Goal: Information Seeking & Learning: Learn about a topic

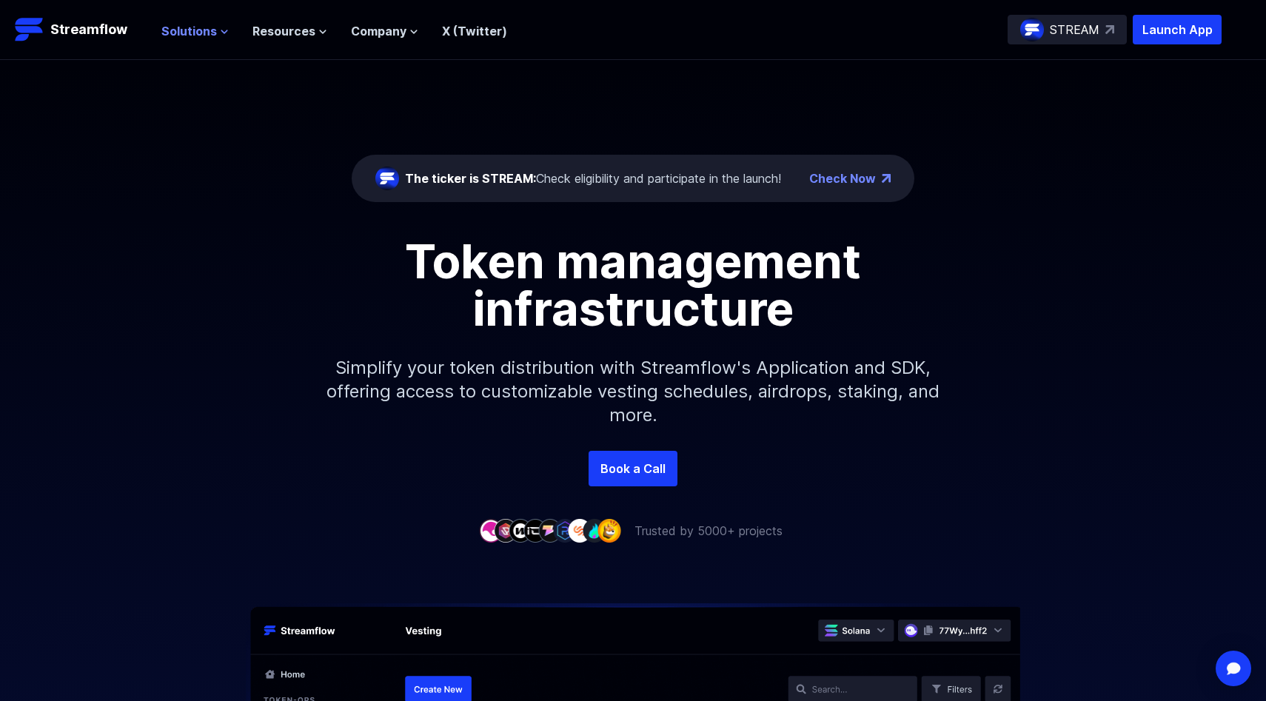
click at [195, 25] on span "Solutions" at bounding box center [189, 31] width 56 height 18
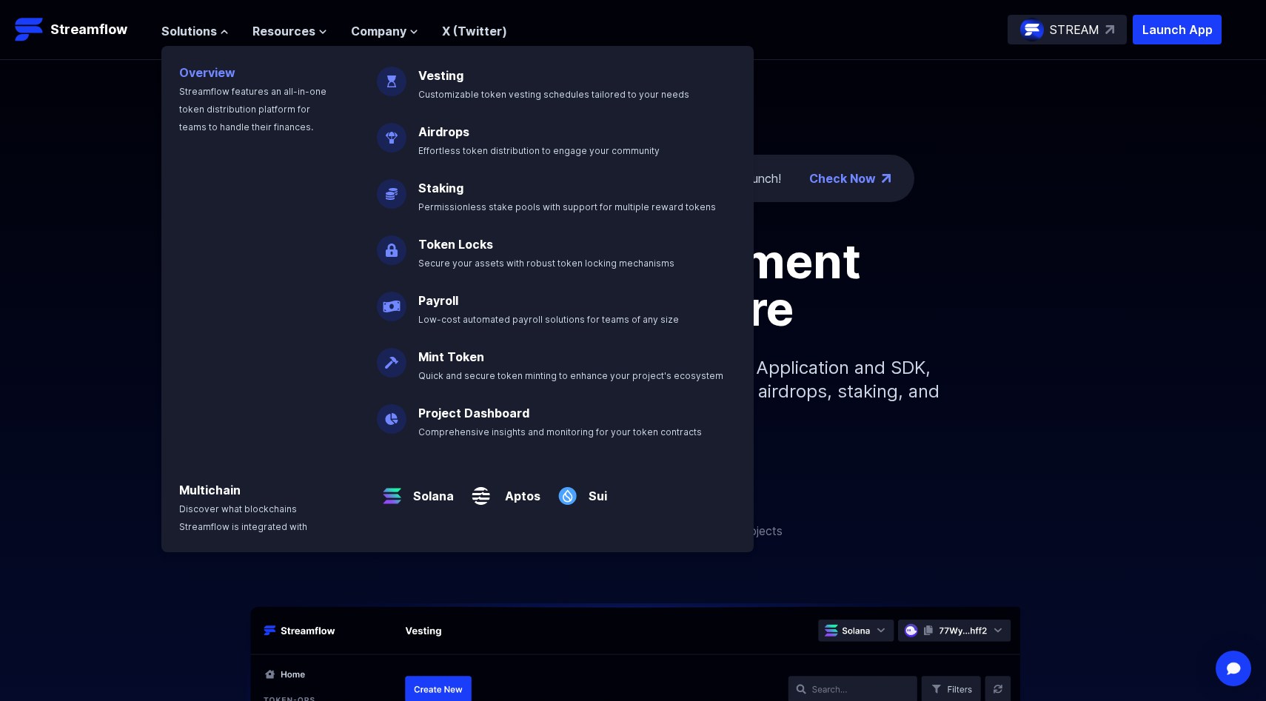
click at [281, 46] on p "Overview Streamflow features an all-in-one token distribution platform for team…" at bounding box center [260, 90] width 198 height 89
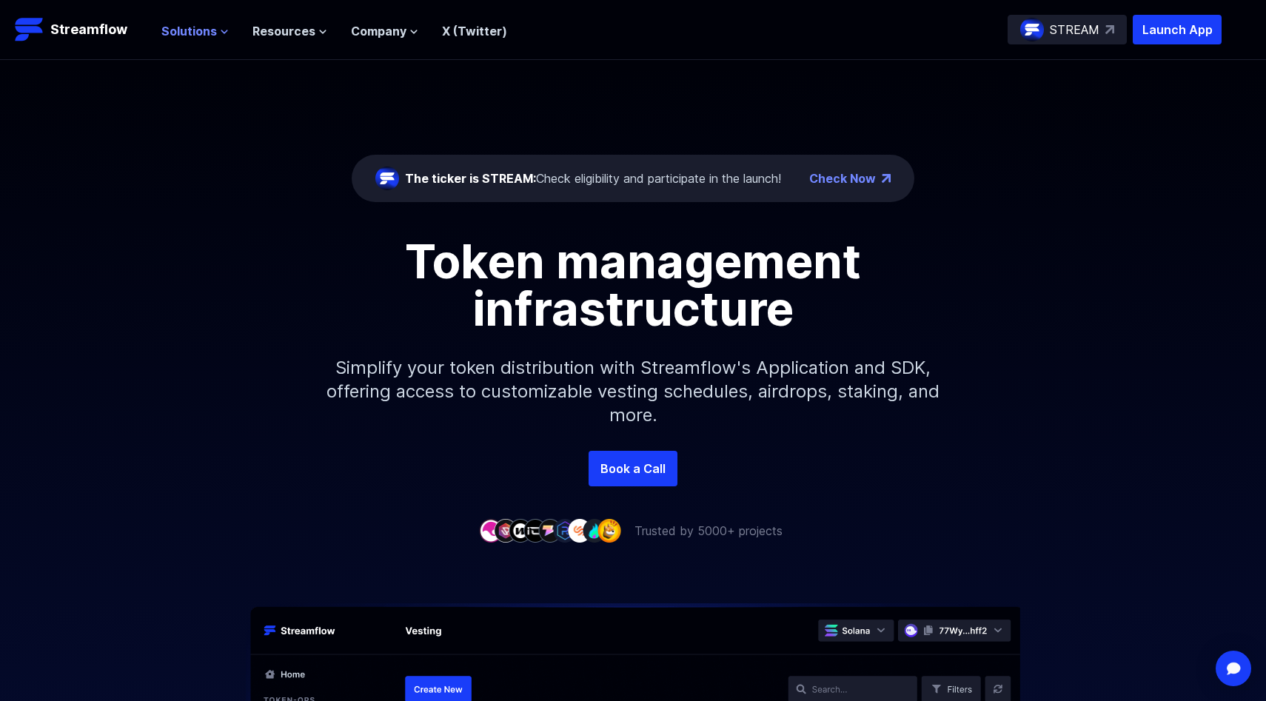
click at [187, 27] on span "Solutions" at bounding box center [189, 31] width 56 height 18
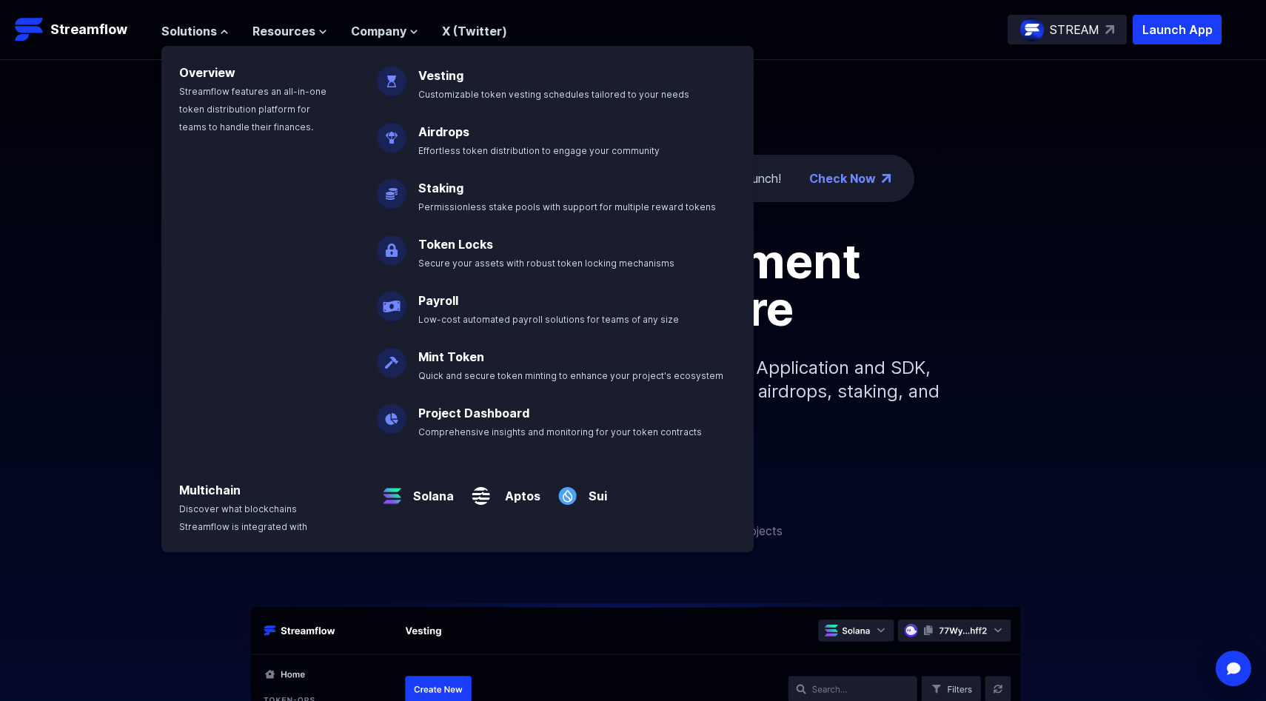
click at [178, 16] on div "Solutions Overview Streamflow features an all-in-one token distribution platfor…" at bounding box center [334, 30] width 346 height 30
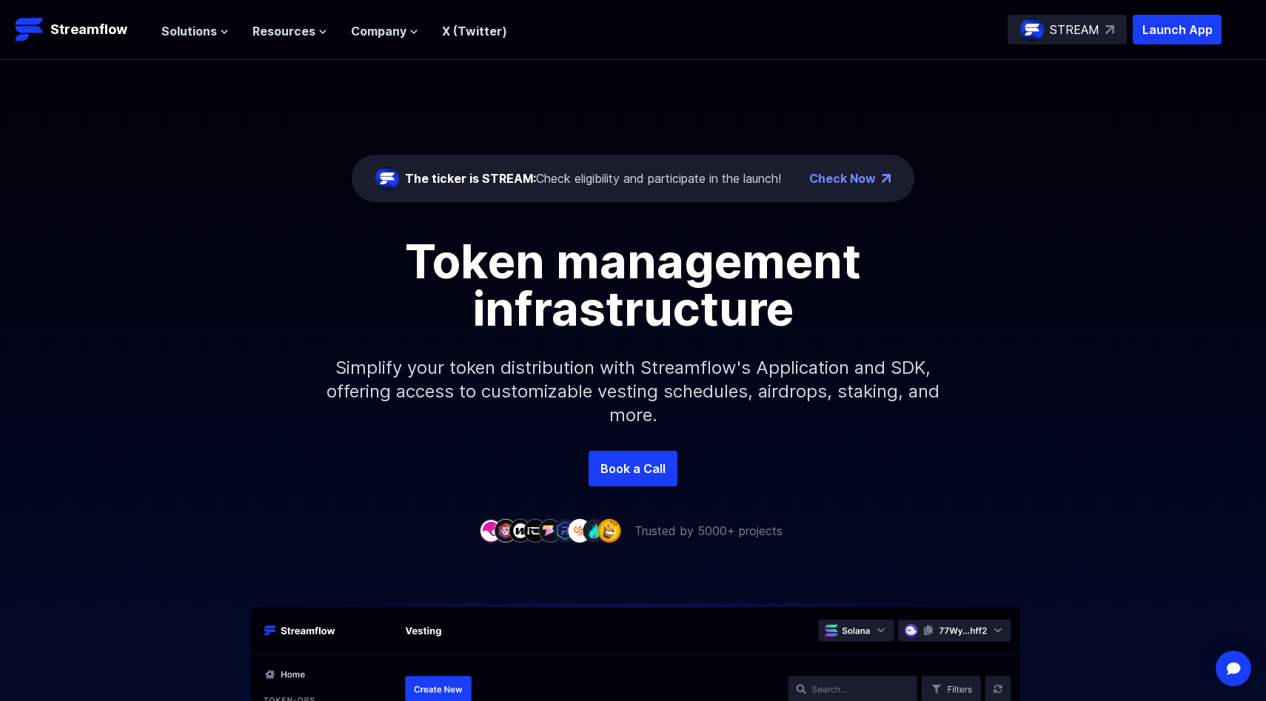
click at [704, 181] on div "The ticker is STREAM: Check eligibility and participate in the launch!" at bounding box center [593, 179] width 376 height 18
click at [866, 180] on link "Check Now" at bounding box center [842, 179] width 67 height 18
click at [409, 33] on icon at bounding box center [413, 31] width 9 height 9
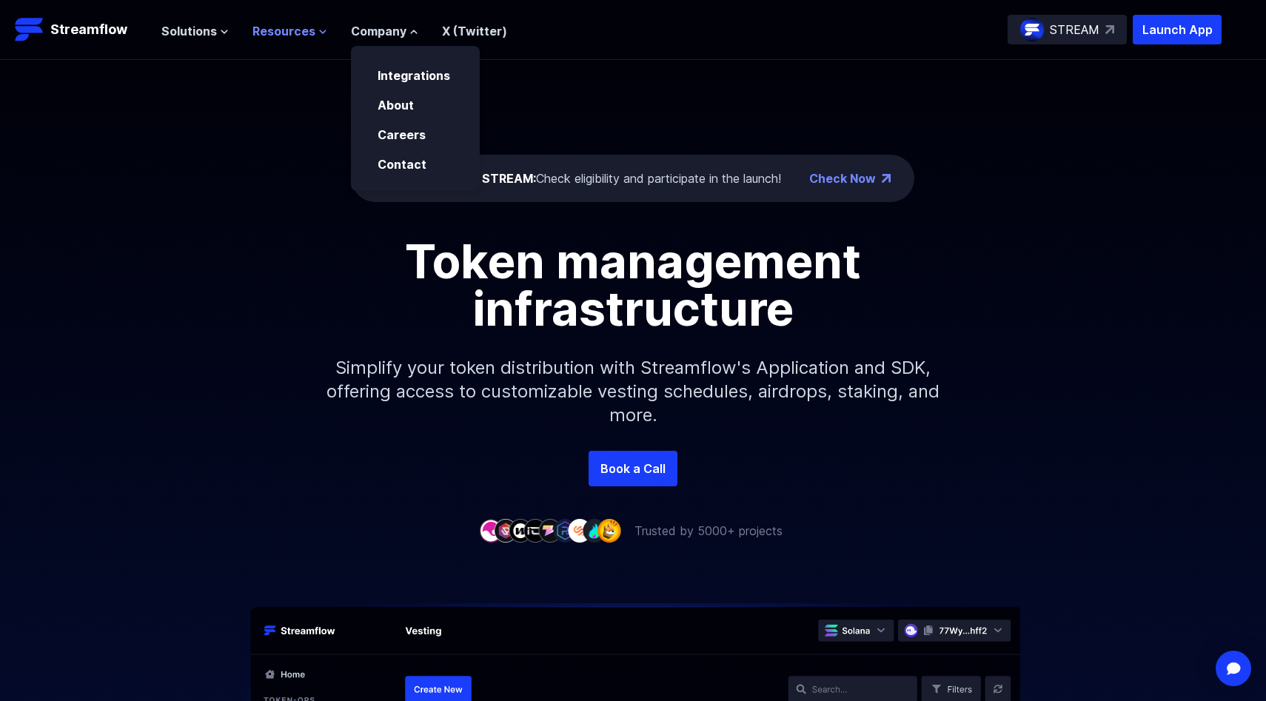
click at [292, 38] on span "Resources" at bounding box center [283, 31] width 63 height 18
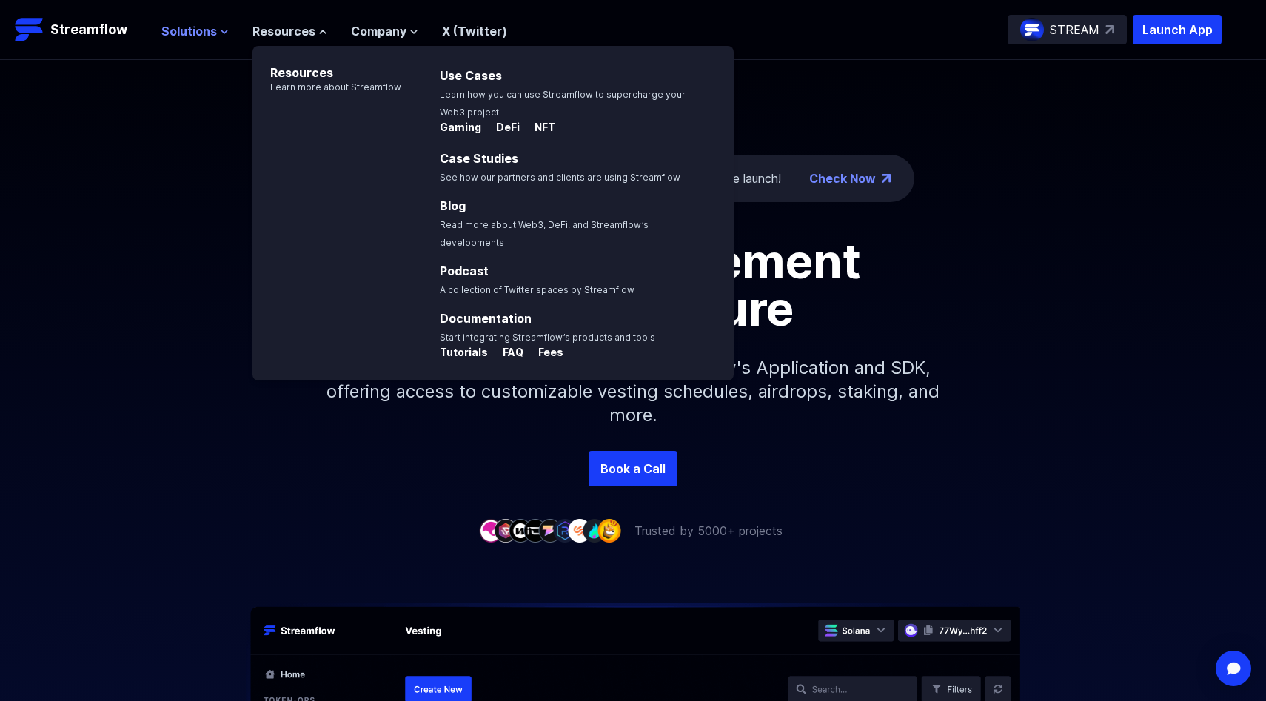
click at [181, 35] on span "Solutions" at bounding box center [189, 31] width 56 height 18
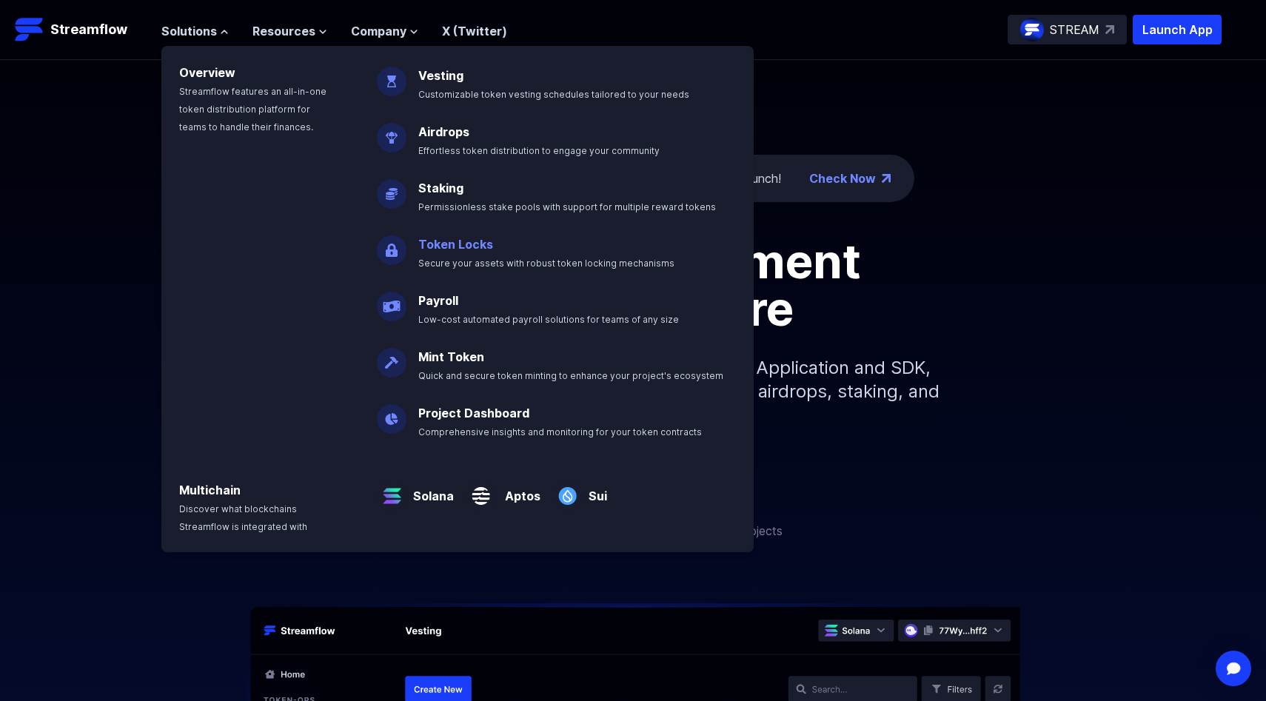
click at [477, 241] on link "Token Locks" at bounding box center [455, 244] width 75 height 15
